Goal: Task Accomplishment & Management: Complete application form

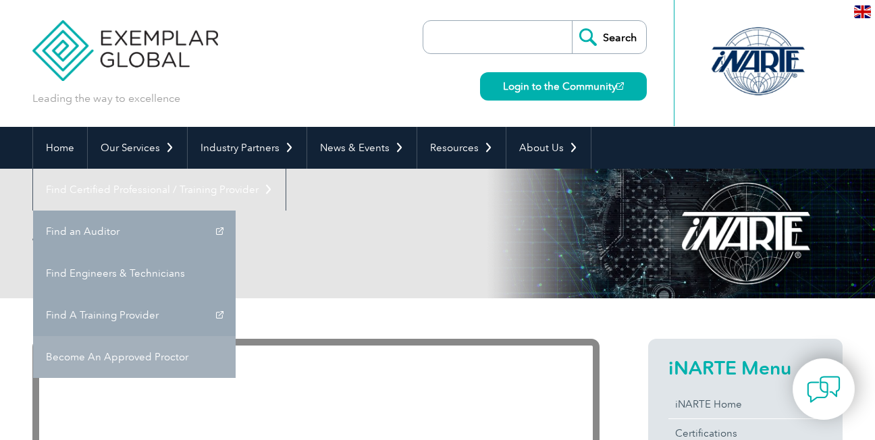
click at [236, 336] on link "Become An Approved Proctor" at bounding box center [134, 357] width 203 height 42
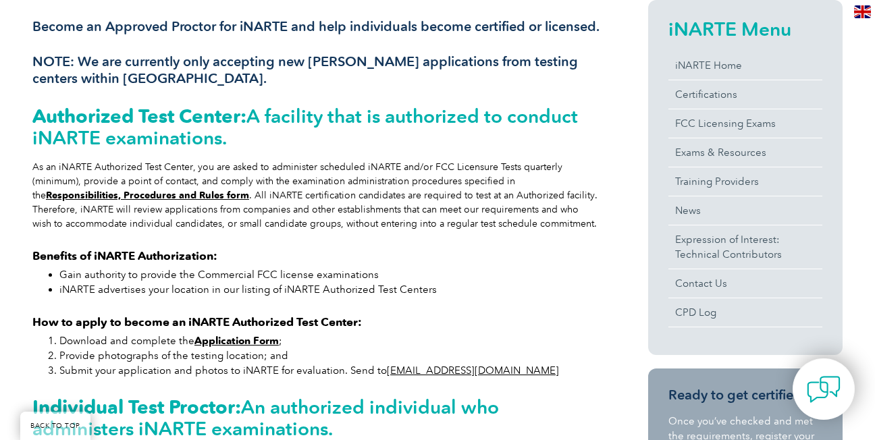
scroll to position [324, 0]
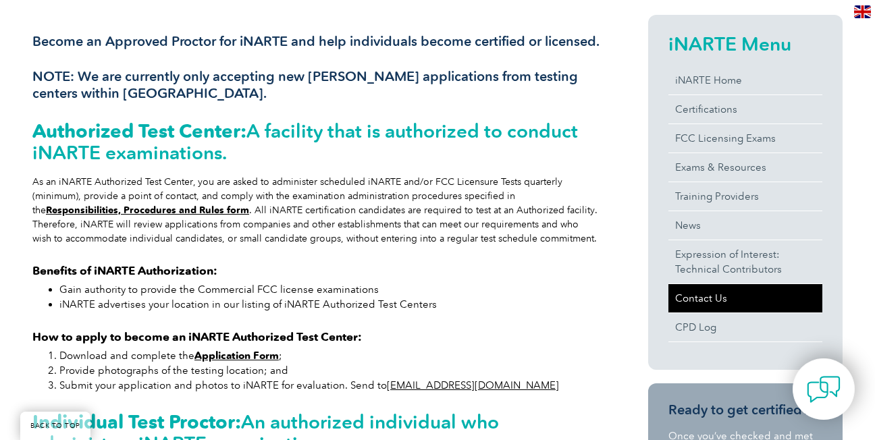
click at [688, 294] on link "Contact Us" at bounding box center [745, 298] width 154 height 28
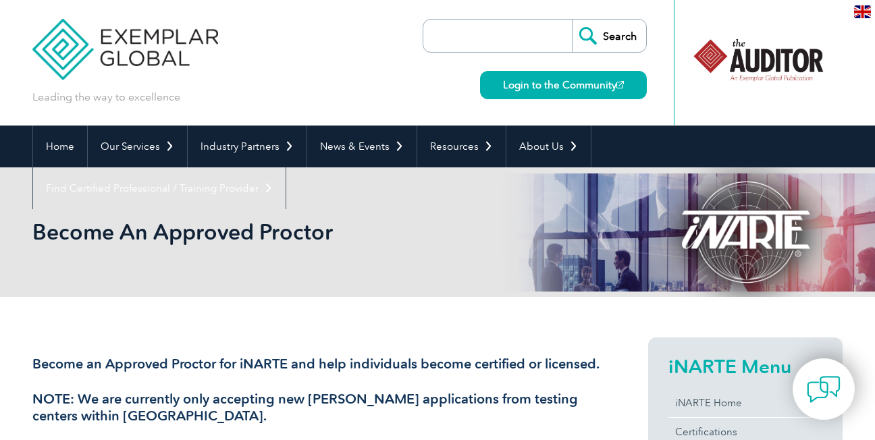
scroll to position [0, 0]
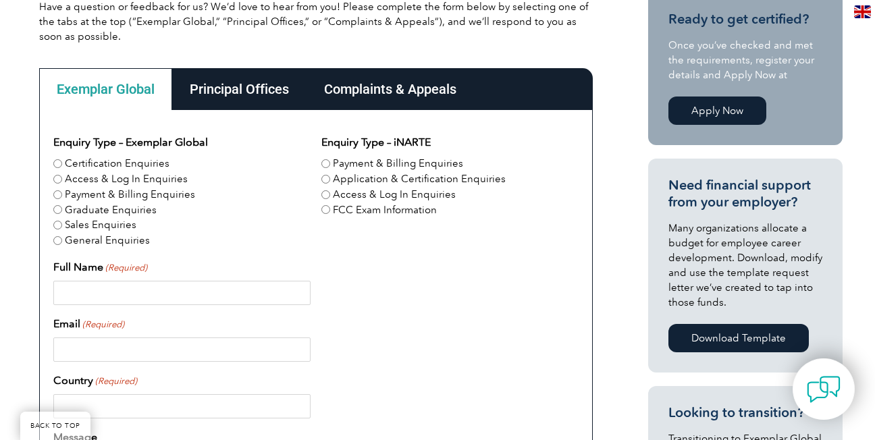
scroll to position [378, 0]
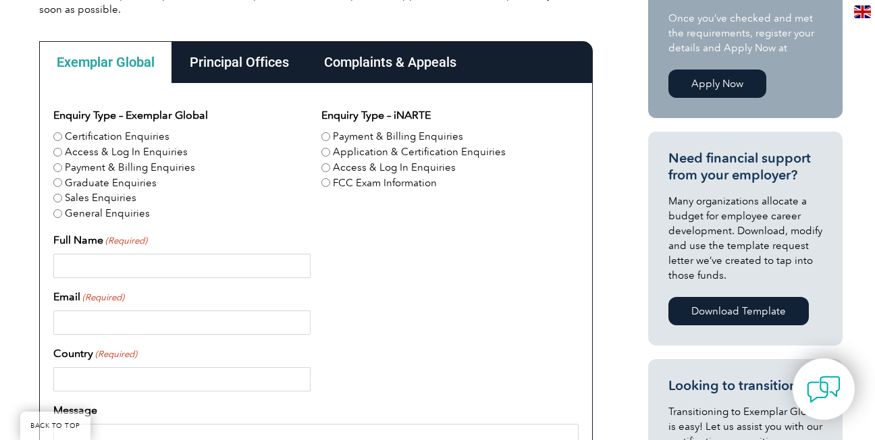
click at [322, 180] on input "FCC Exam Information" at bounding box center [325, 182] width 9 height 9
radio input "true"
click at [55, 211] on input "General Enquiries" at bounding box center [57, 213] width 9 height 9
radio input "true"
click at [59, 134] on input "Certification Enquiries" at bounding box center [57, 136] width 9 height 9
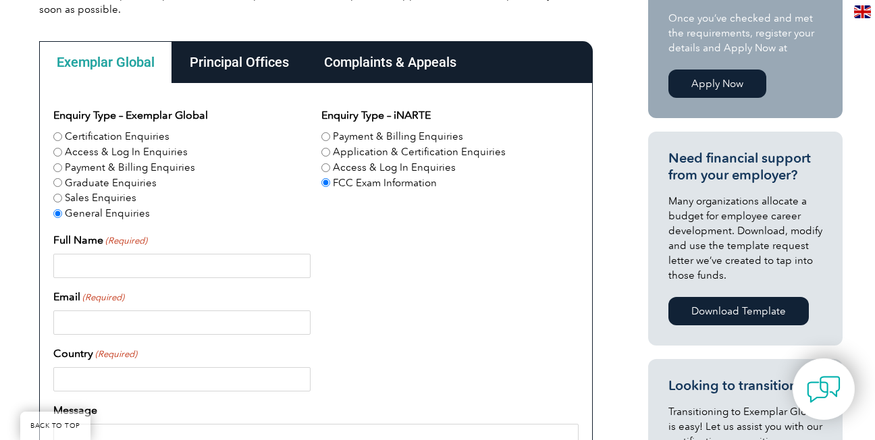
radio input "true"
click at [57, 212] on input "General Enquiries" at bounding box center [57, 213] width 9 height 9
radio input "true"
click at [74, 262] on input "Full Name (Required)" at bounding box center [181, 266] width 257 height 24
type input "paul harvey sniffen"
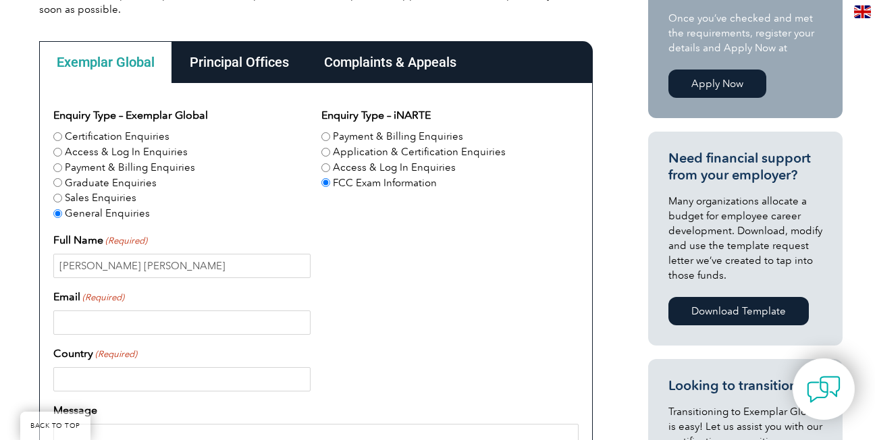
type input "jdsniiffen@yahoo.com"
type input "United States"
type input "7327419460"
click at [113, 267] on input "paul harvey sniffen" at bounding box center [181, 266] width 257 height 24
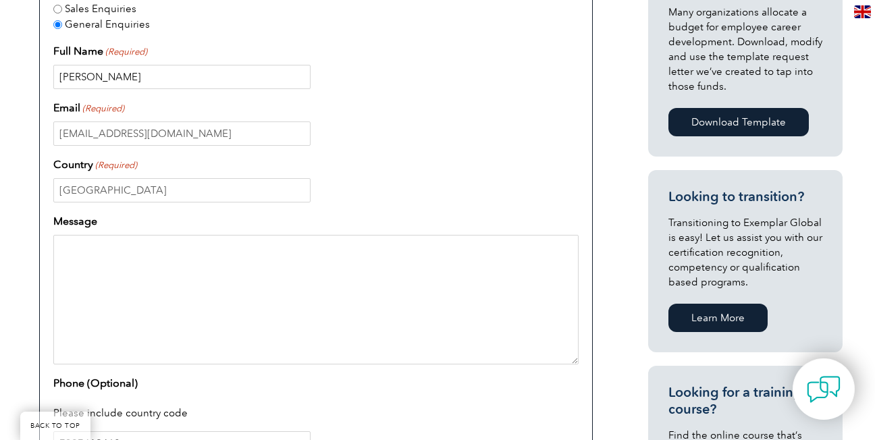
scroll to position [594, 0]
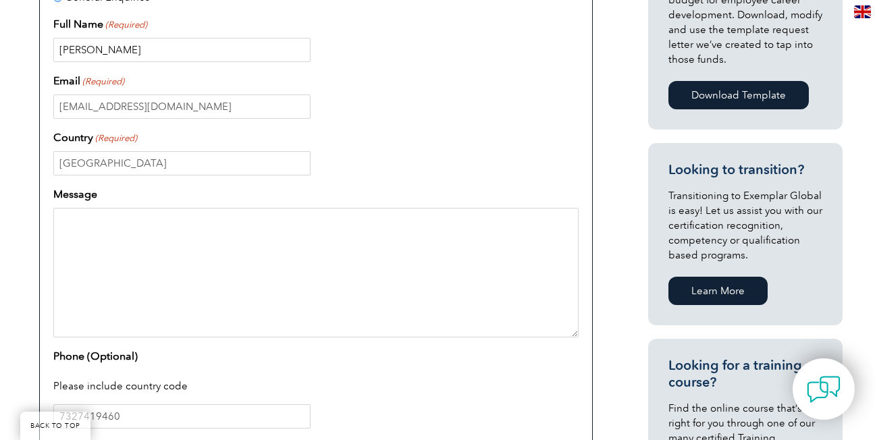
type input "paul sniffen"
click at [232, 239] on textarea "Message" at bounding box center [315, 273] width 525 height 130
click at [63, 224] on textarea "iwas a" at bounding box center [315, 273] width 525 height 130
click at [115, 222] on textarea "i was a" at bounding box center [315, 273] width 525 height 130
click at [63, 251] on textarea "i was a NARTE proctor for 20 years ineed to train and test mariners" at bounding box center [315, 273] width 525 height 130
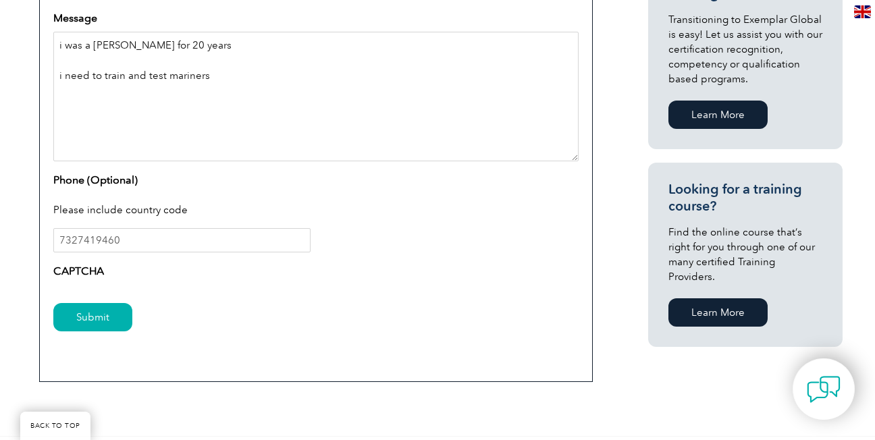
scroll to position [783, 0]
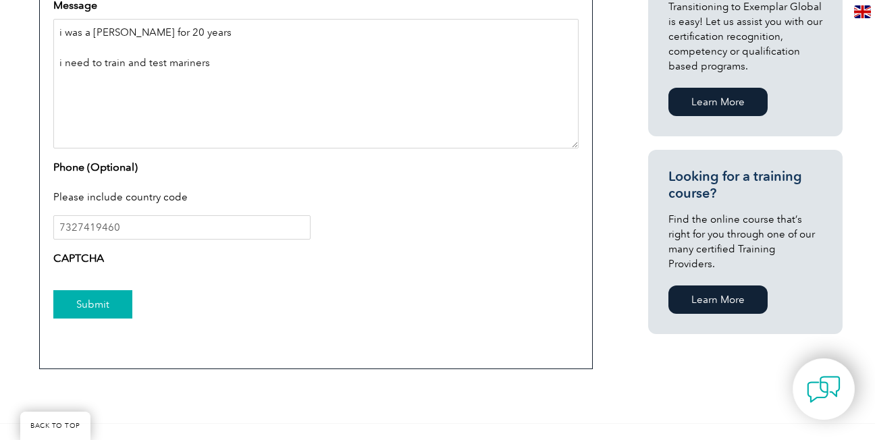
type textarea "i was a NARTE proctor for 20 years i need to train and test mariners"
click at [92, 299] on input "Submit" at bounding box center [92, 304] width 79 height 28
click at [90, 303] on input "Submit" at bounding box center [92, 304] width 79 height 28
click at [80, 257] on label "CAPTCHA" at bounding box center [78, 258] width 51 height 16
click at [83, 298] on input "Submit" at bounding box center [92, 304] width 79 height 28
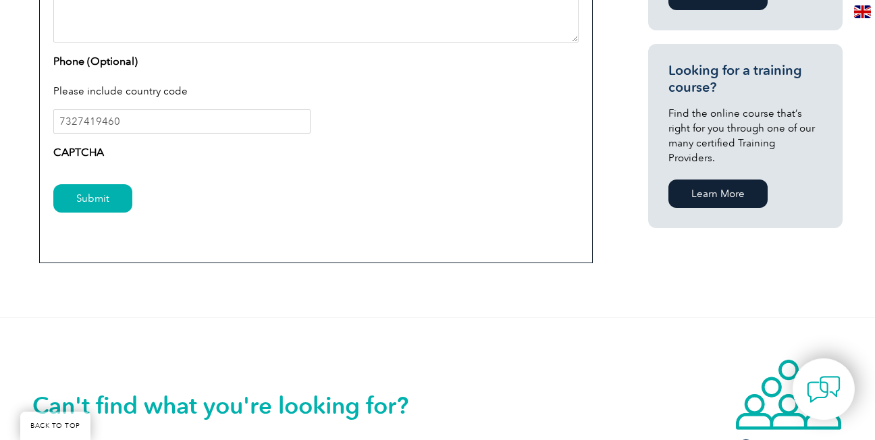
scroll to position [890, 0]
click at [72, 149] on label "CAPTCHA" at bounding box center [78, 152] width 51 height 16
click at [80, 192] on input "Submit" at bounding box center [92, 198] width 79 height 28
click at [78, 153] on label "CAPTCHA" at bounding box center [78, 152] width 51 height 16
click at [85, 192] on input "Submit" at bounding box center [92, 198] width 79 height 28
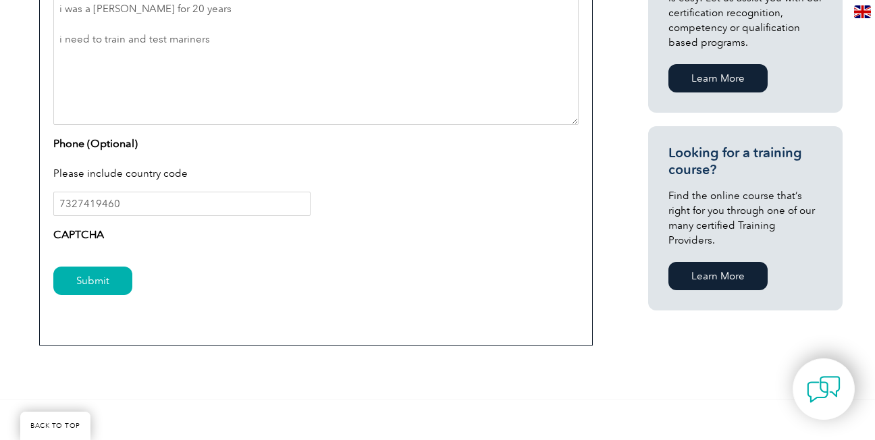
scroll to position [809, 0]
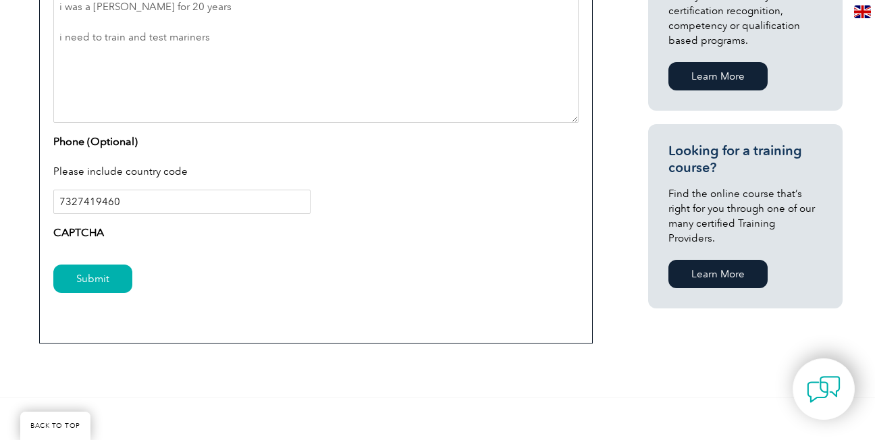
click at [59, 198] on input "7327419460" at bounding box center [181, 202] width 257 height 24
click at [74, 232] on label "CAPTCHA" at bounding box center [78, 233] width 51 height 16
click at [78, 270] on input "Submit" at bounding box center [92, 279] width 79 height 28
click at [125, 203] on input "7327419460" at bounding box center [181, 202] width 257 height 24
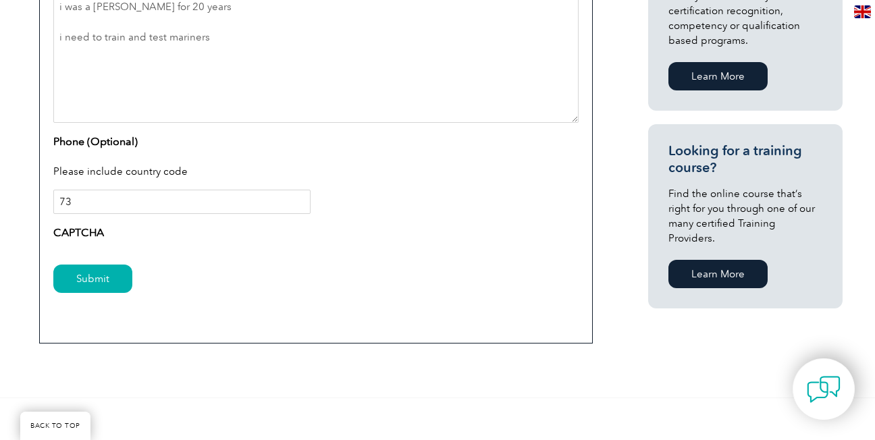
type input "7"
click at [86, 232] on label "CAPTCHA" at bounding box center [78, 233] width 51 height 16
click at [84, 277] on input "Submit" at bounding box center [92, 279] width 79 height 28
click at [79, 232] on label "CAPTCHA" at bounding box center [78, 233] width 51 height 16
click at [86, 275] on input "Submit" at bounding box center [92, 279] width 79 height 28
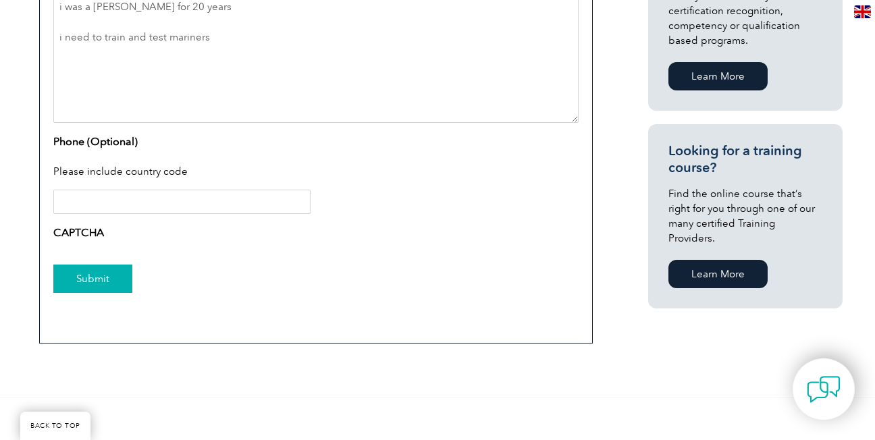
click at [86, 273] on input "Submit" at bounding box center [92, 279] width 79 height 28
